Goal: Information Seeking & Learning: Find specific fact

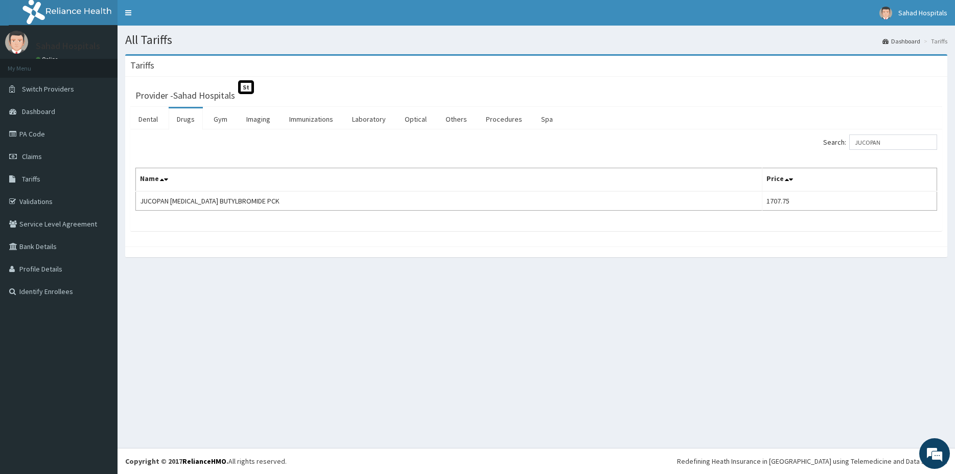
click at [902, 144] on input "JUCOPAN" at bounding box center [893, 141] width 88 height 15
type input "J"
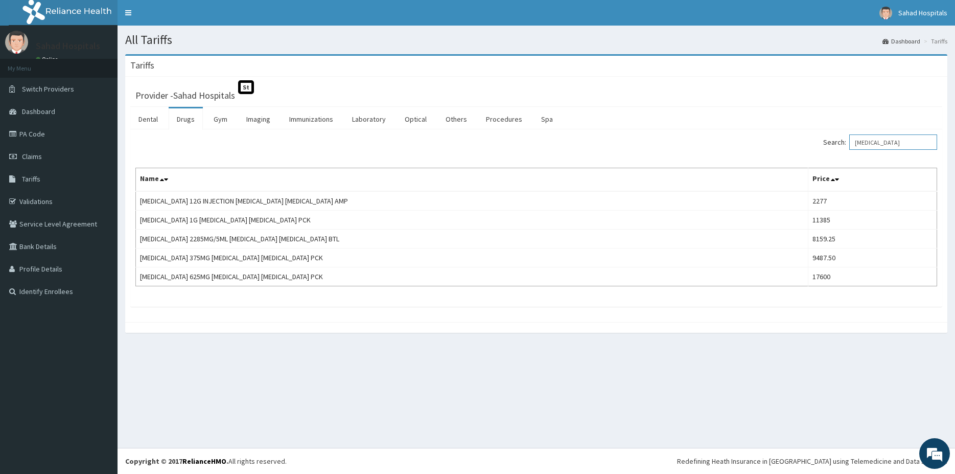
click at [903, 140] on input "[MEDICAL_DATA]" at bounding box center [893, 141] width 88 height 15
type input "A"
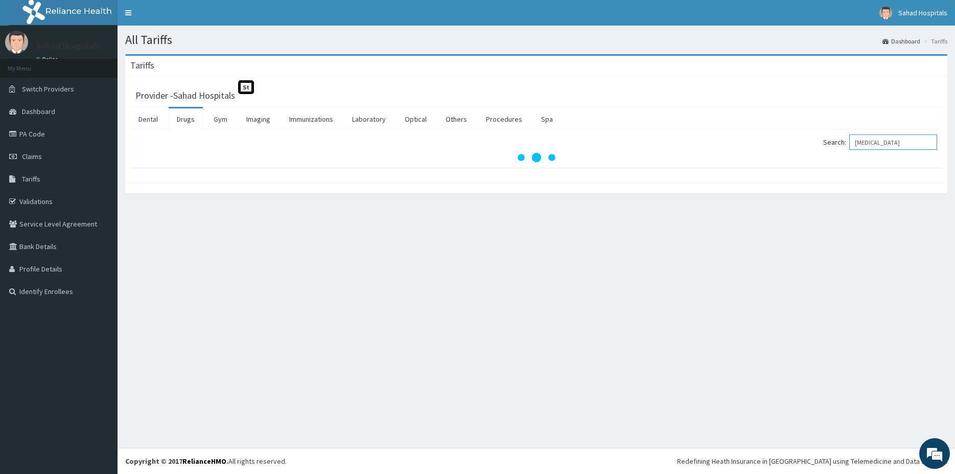
click at [916, 146] on input "[MEDICAL_DATA]" at bounding box center [893, 141] width 88 height 15
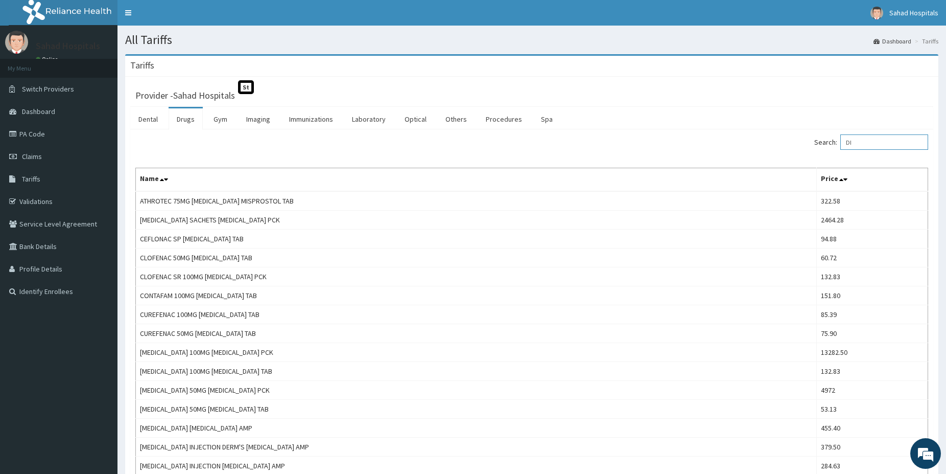
type input "D"
type input "L"
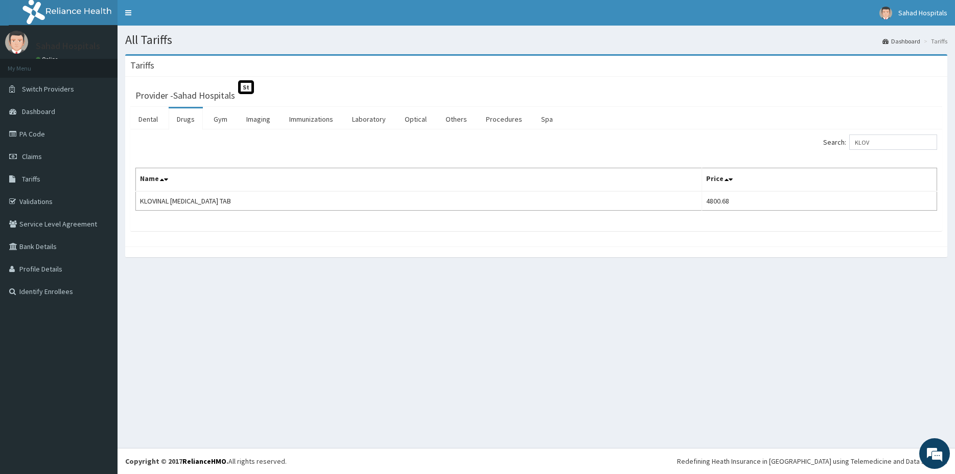
click at [878, 135] on div "Search: KLOV Name Price KLOVINAL [MEDICAL_DATA] TAB 4800.68" at bounding box center [536, 180] width 812 height 102
click at [879, 143] on input "KLOV" at bounding box center [893, 141] width 88 height 15
type input "K"
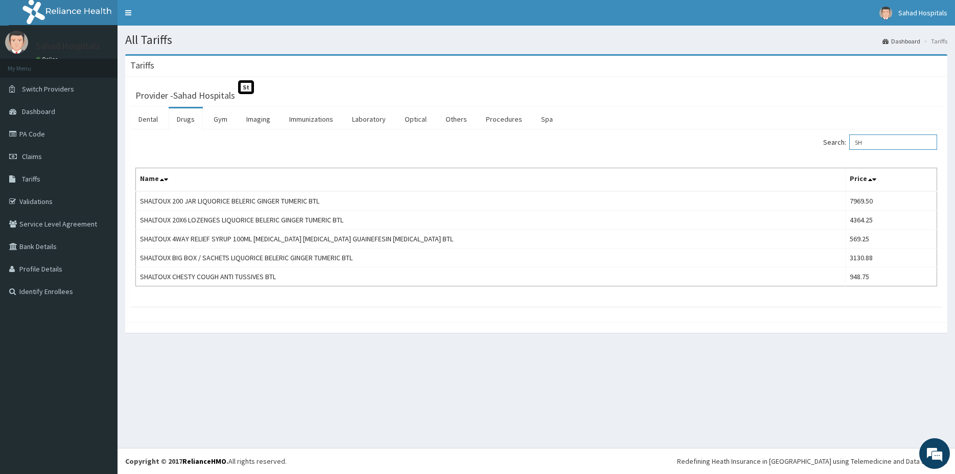
type input "S"
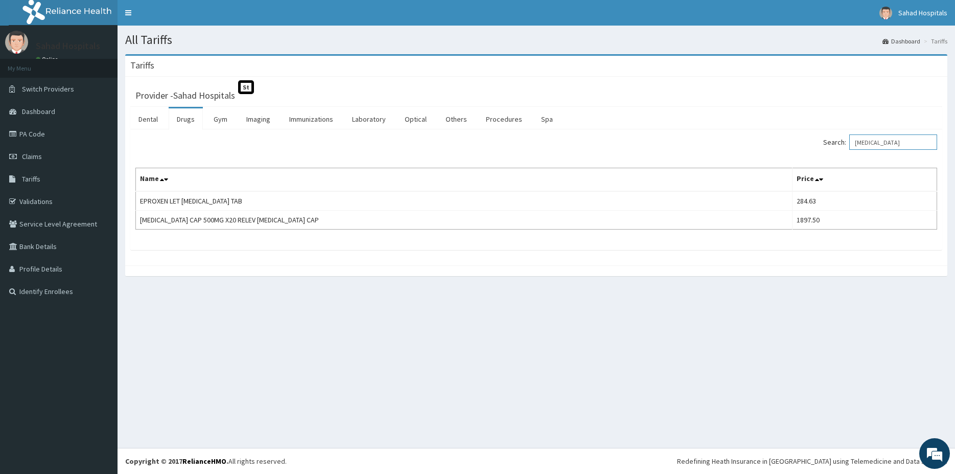
click at [896, 143] on input "[MEDICAL_DATA]" at bounding box center [893, 141] width 88 height 15
type input "N"
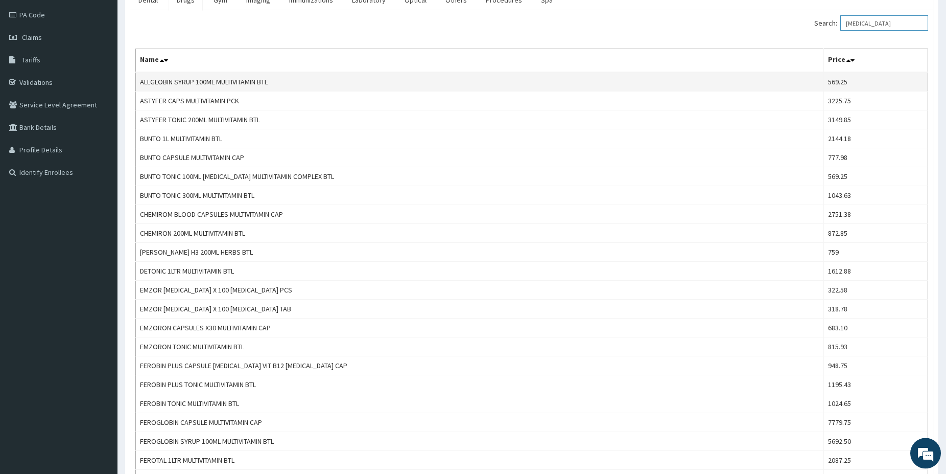
scroll to position [104, 0]
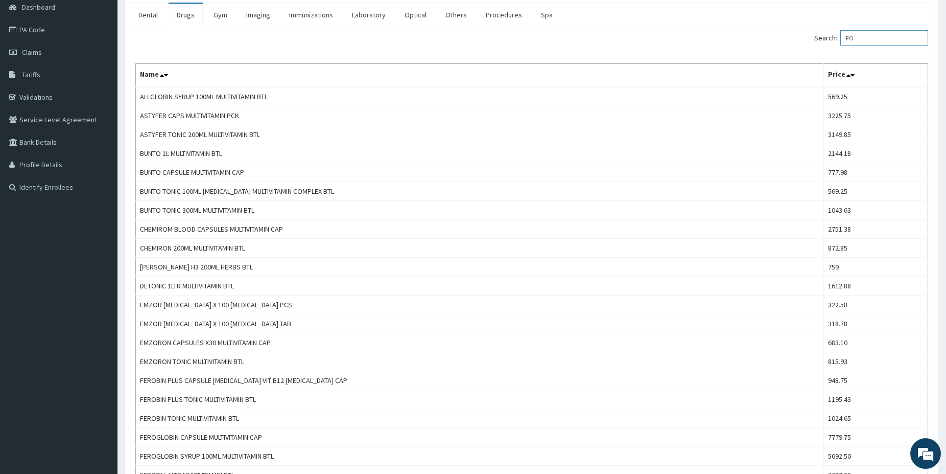
type input "F"
paste input "[MEDICAL_DATA]"
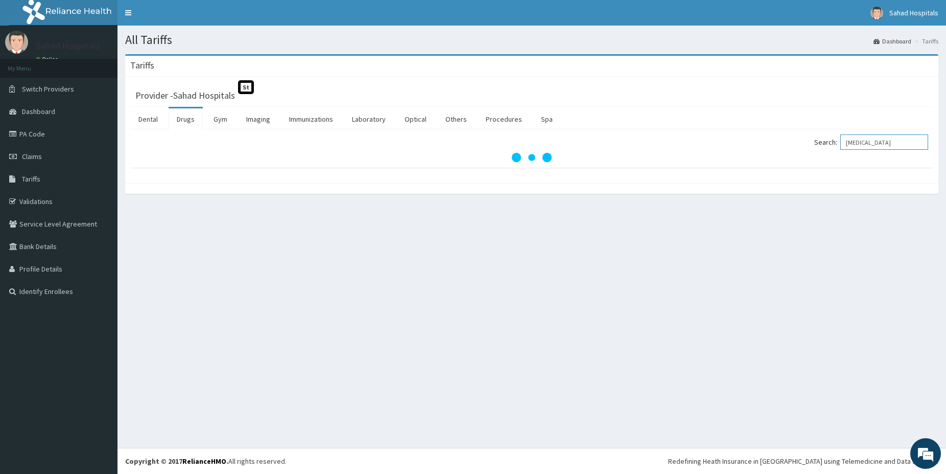
scroll to position [0, 0]
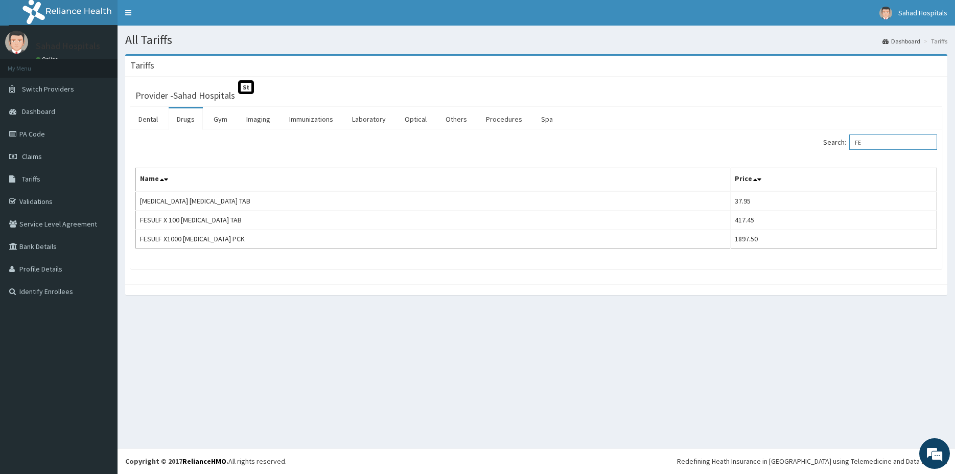
type input "F"
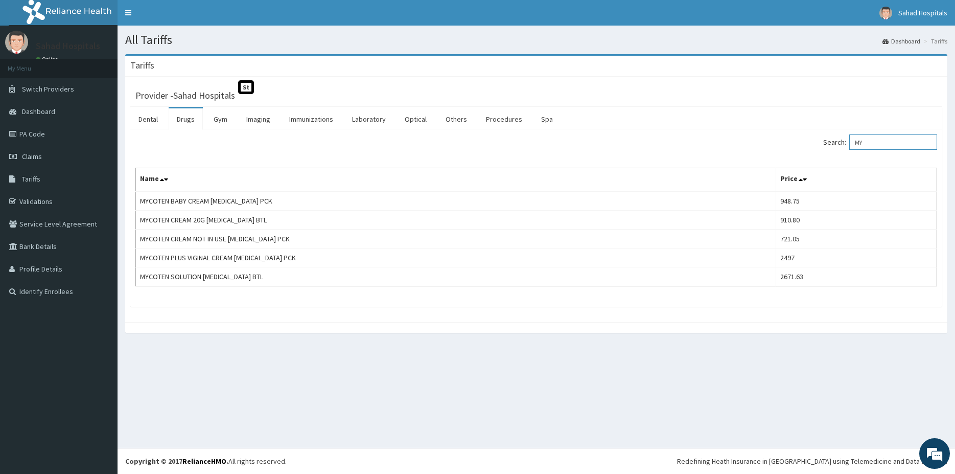
type input "M"
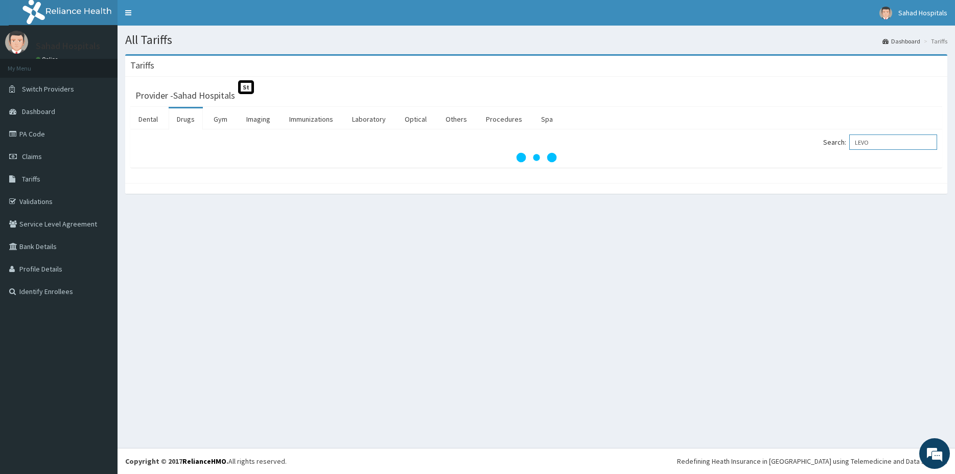
type input "LEVO"
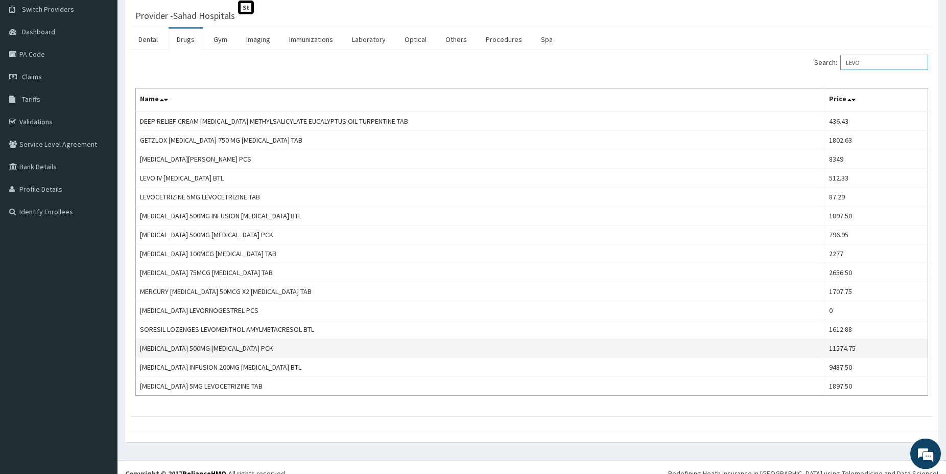
scroll to position [92, 0]
